Goal: Task Accomplishment & Management: Complete application form

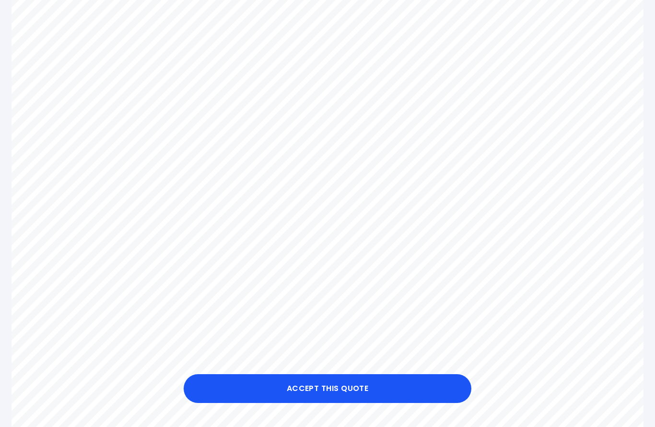
scroll to position [321, 0]
click at [391, 403] on button "Accept this Quote" at bounding box center [328, 388] width 288 height 29
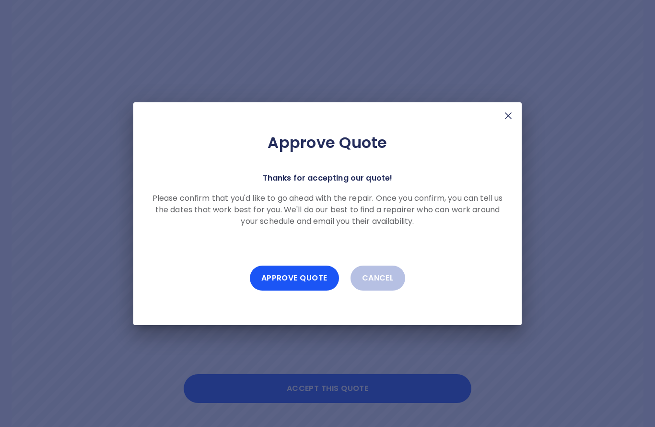
click at [312, 290] on button "Approve Quote" at bounding box center [294, 277] width 89 height 25
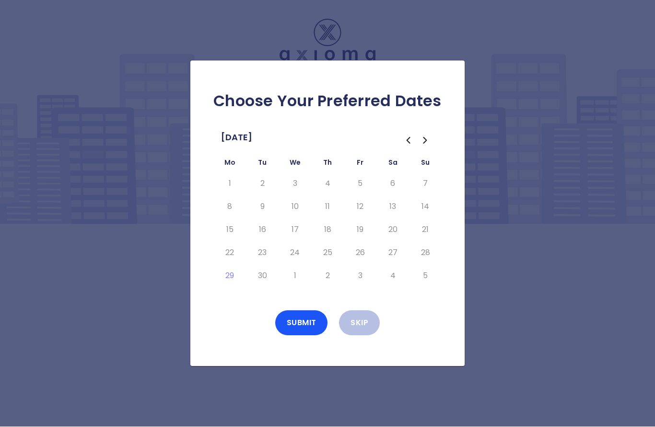
click at [426, 146] on icon "Go to the Next Month" at bounding box center [426, 141] width 12 height 12
click at [264, 214] on button "7" at bounding box center [262, 206] width 17 height 15
click at [292, 214] on button "8" at bounding box center [294, 206] width 17 height 15
click at [324, 214] on button "9" at bounding box center [327, 206] width 17 height 15
click at [360, 214] on button "10" at bounding box center [360, 206] width 17 height 15
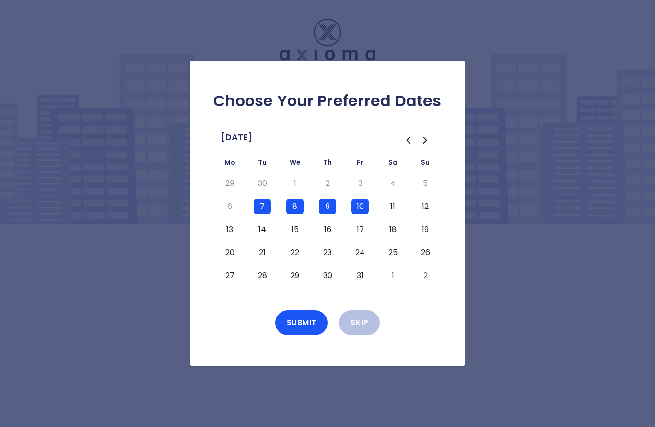
click at [308, 335] on button "Submit" at bounding box center [301, 322] width 53 height 25
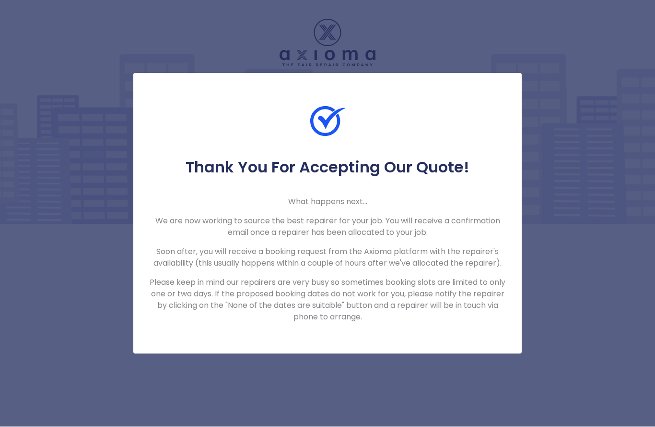
click at [550, 228] on div "Thank You For Accepting Our Quote! What happens next... We are now working to s…" at bounding box center [327, 213] width 655 height 427
click at [461, 302] on p "Please keep in mind our repairers are very busy so sometimes booking slots are …" at bounding box center [328, 300] width 358 height 46
click at [493, 202] on div "Thank You For Accepting Our Quote! What happens next... We are now working to s…" at bounding box center [327, 240] width 389 height 165
click at [65, 146] on div "Thank You For Accepting Our Quote! What happens next... We are now working to s…" at bounding box center [327, 213] width 655 height 427
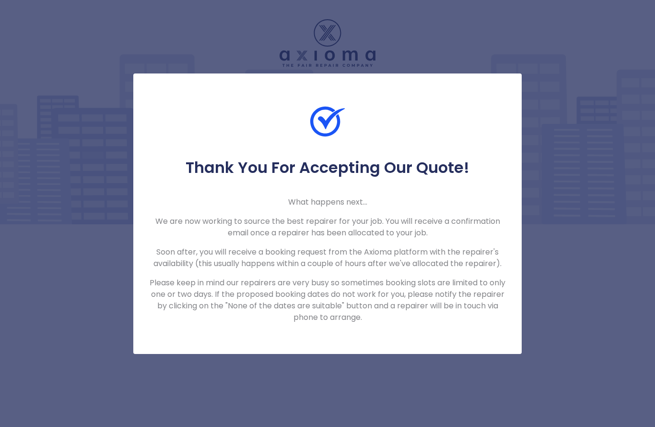
click at [603, 69] on div "Thank You For Accepting Our Quote! What happens next... We are now working to s…" at bounding box center [327, 213] width 655 height 427
